Goal: Check status: Check status

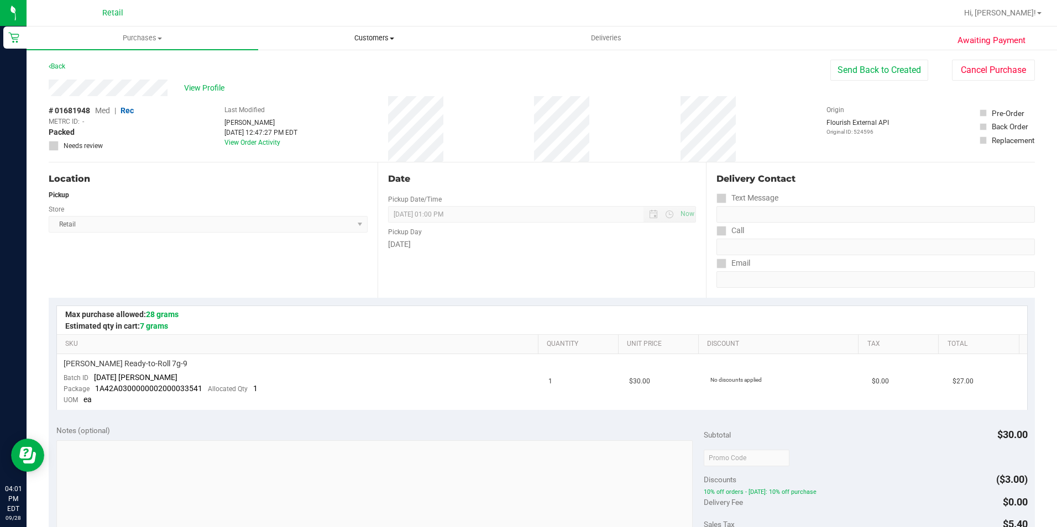
drag, startPoint x: 406, startPoint y: 51, endPoint x: 377, endPoint y: 34, distance: 33.5
click at [406, 51] on div "Awaiting Payment Back Send Back to Created Cancel Purchase View Profile # 01681…" at bounding box center [542, 473] width 1030 height 848
click at [377, 34] on span "Customers" at bounding box center [374, 38] width 230 height 10
click at [301, 69] on span "All customers" at bounding box center [298, 66] width 80 height 9
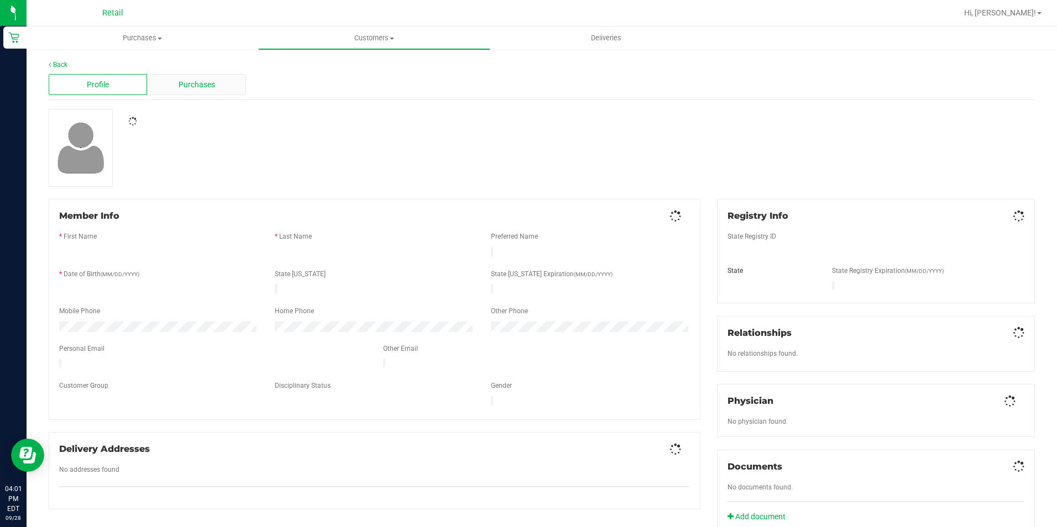
click at [175, 79] on div "Purchases" at bounding box center [196, 84] width 98 height 21
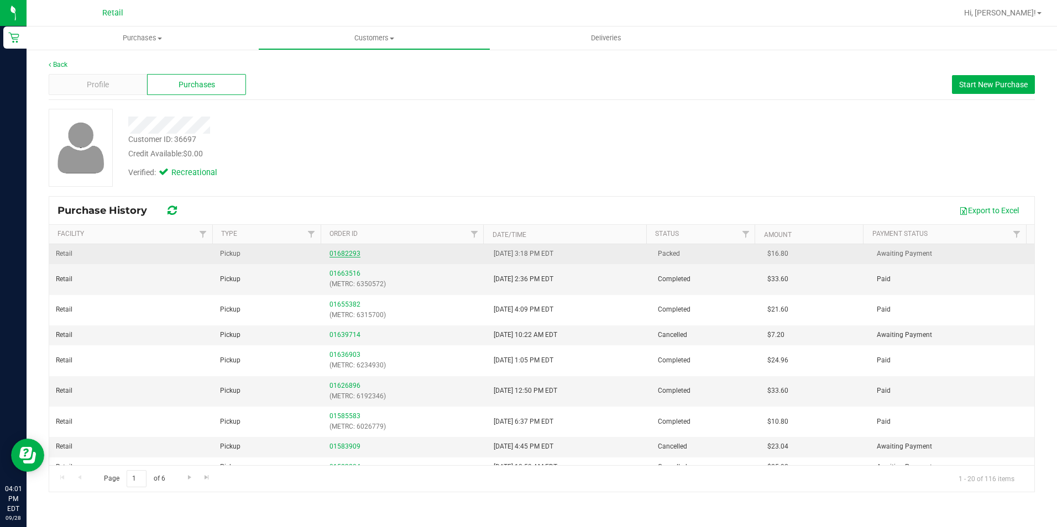
click at [354, 254] on link "01682293" at bounding box center [344, 254] width 31 height 8
